Goal: Information Seeking & Learning: Understand process/instructions

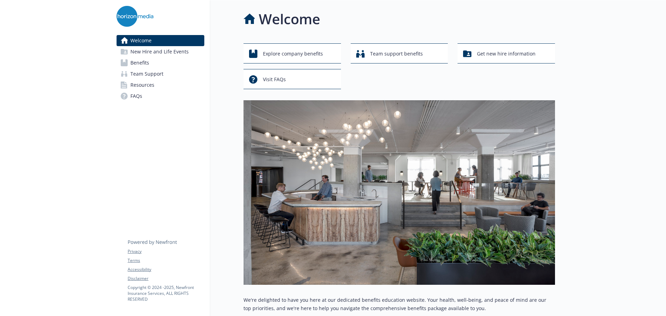
click at [154, 64] on link "Benefits" at bounding box center [161, 62] width 88 height 11
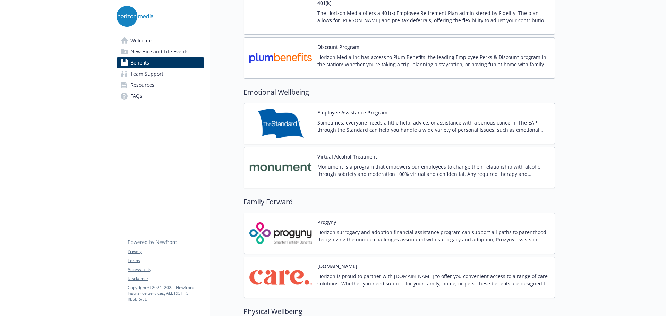
scroll to position [1284, 0]
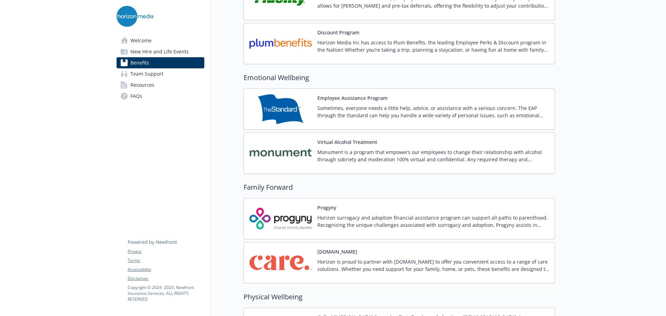
click at [335, 102] on div "Employee Assistance Program Sometimes, everyone needs a little help, advice, or…" at bounding box center [433, 108] width 232 height 29
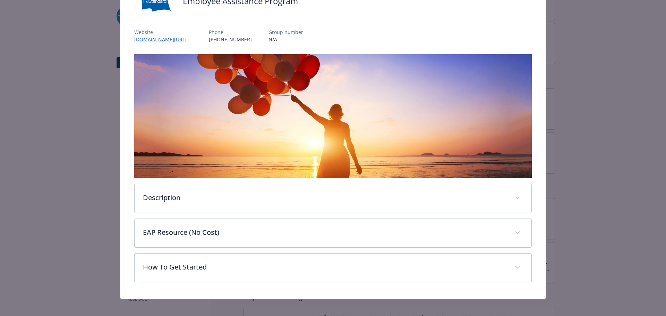
scroll to position [67, 0]
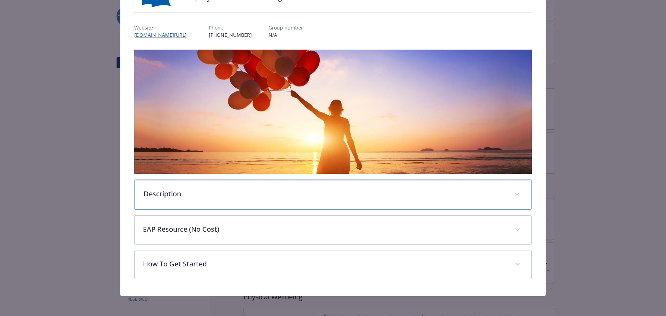
click at [220, 201] on div "Description" at bounding box center [333, 195] width 397 height 30
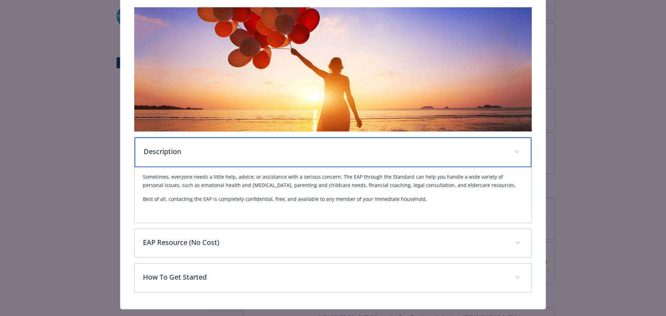
scroll to position [124, 0]
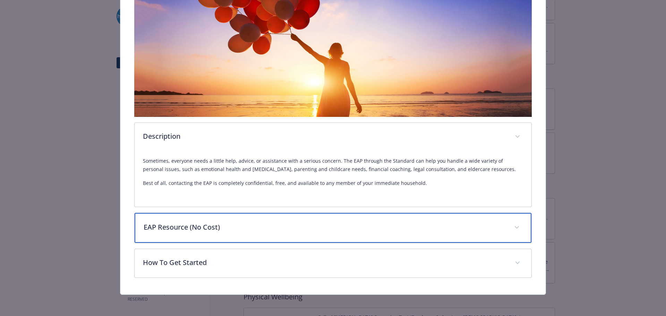
click at [219, 229] on p "EAP Resource (No Cost)" at bounding box center [325, 227] width 363 height 10
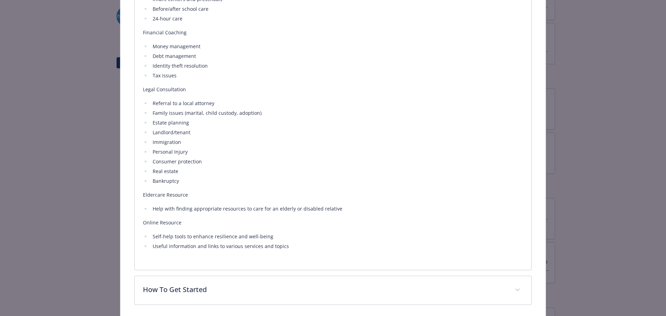
scroll to position [561, 0]
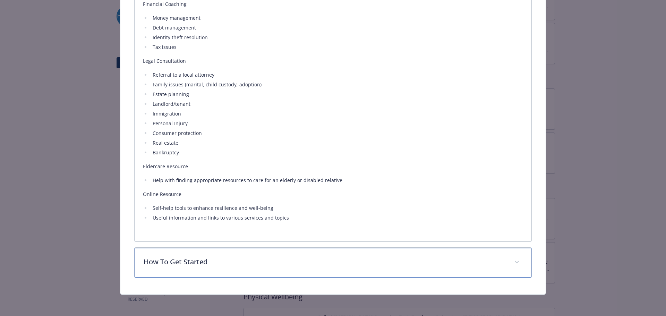
click at [237, 254] on div "How To Get Started" at bounding box center [333, 263] width 397 height 30
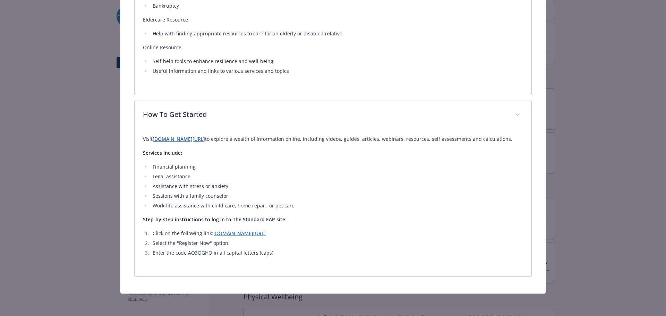
scroll to position [715, 0]
click at [188, 136] on link "[DOMAIN_NAME][URL]" at bounding box center [179, 139] width 52 height 7
drag, startPoint x: 187, startPoint y: 253, endPoint x: 209, endPoint y: 256, distance: 22.0
click at [209, 256] on li "Enter the code AQ3QGHQ in all capital letters (caps)" at bounding box center [337, 253] width 373 height 8
copy li "AQ3QGHQ"
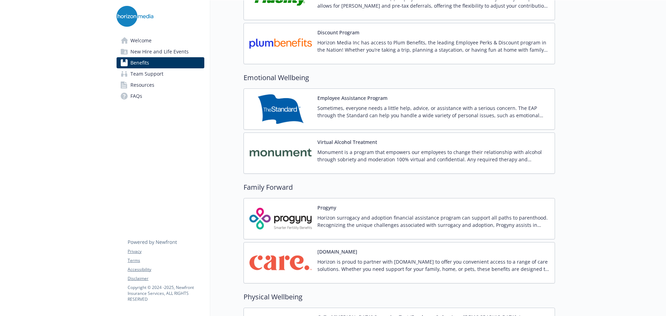
scroll to position [1110, 0]
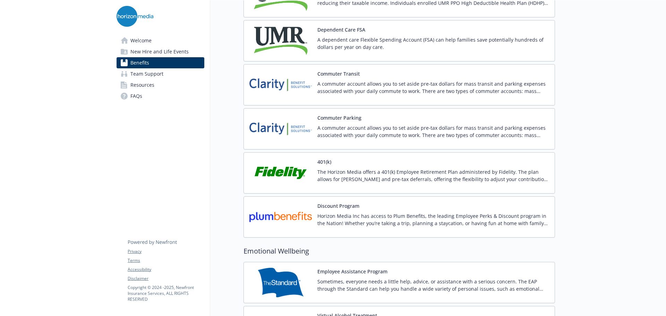
click at [132, 43] on span "Welcome" at bounding box center [140, 40] width 21 height 11
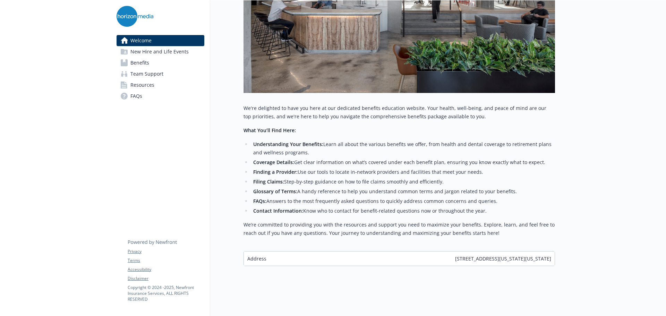
scroll to position [93, 0]
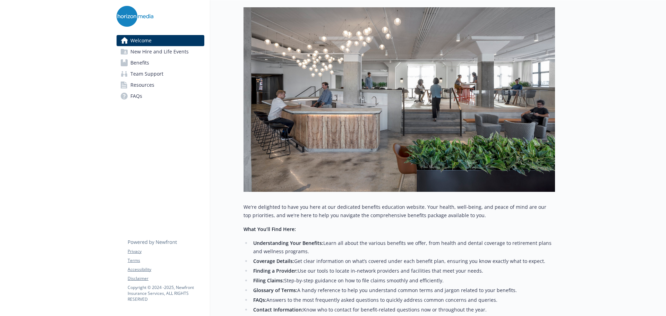
click at [159, 65] on link "Benefits" at bounding box center [161, 62] width 88 height 11
